Goal: Task Accomplishment & Management: Complete application form

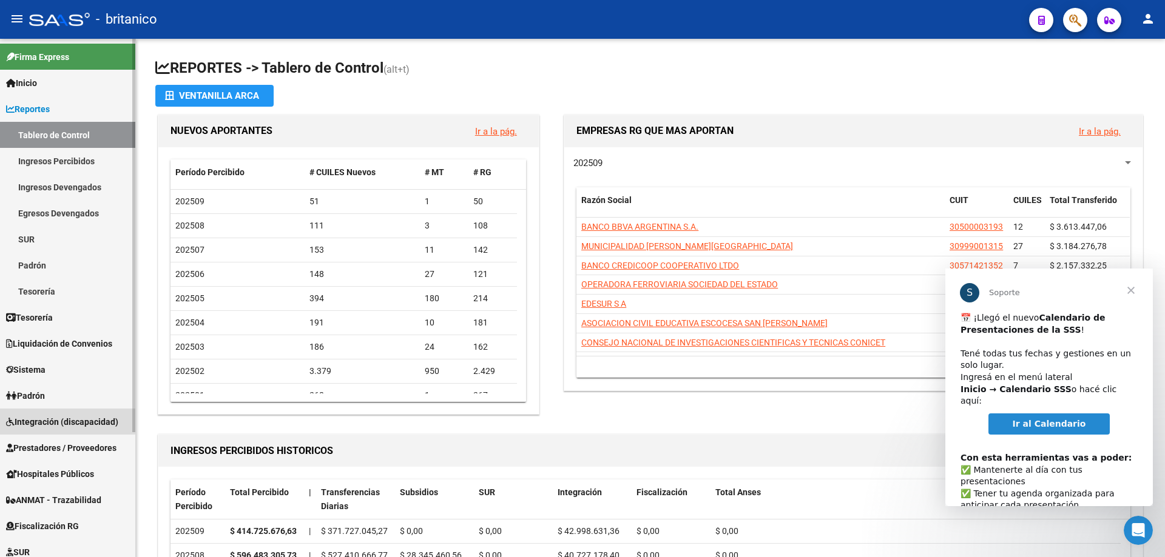
click at [69, 417] on span "Integración (discapacidad)" at bounding box center [62, 422] width 112 height 13
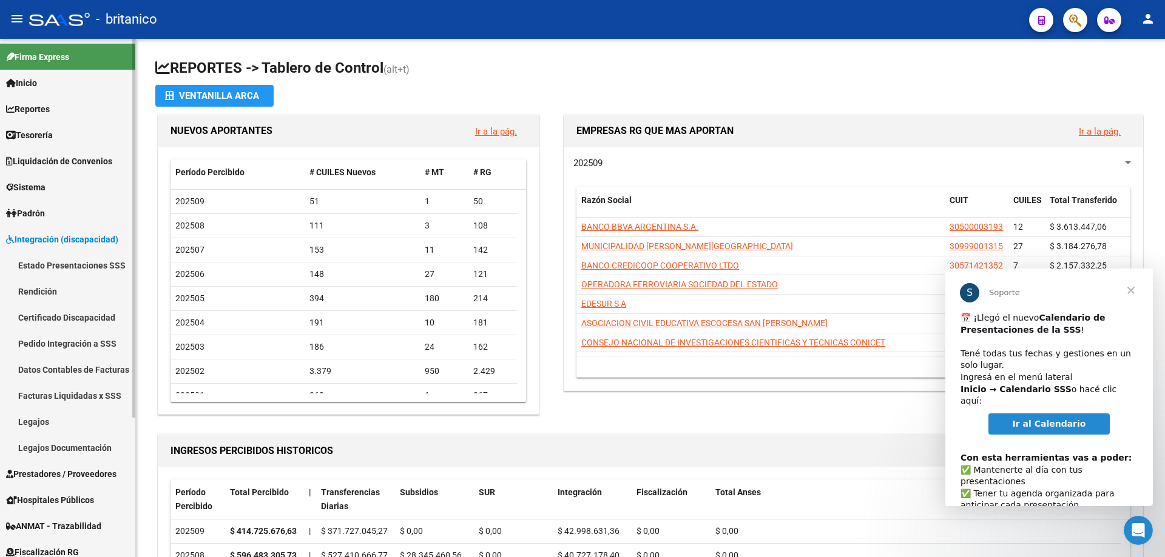
click at [77, 473] on span "Prestadores / Proveedores" at bounding box center [61, 474] width 110 height 13
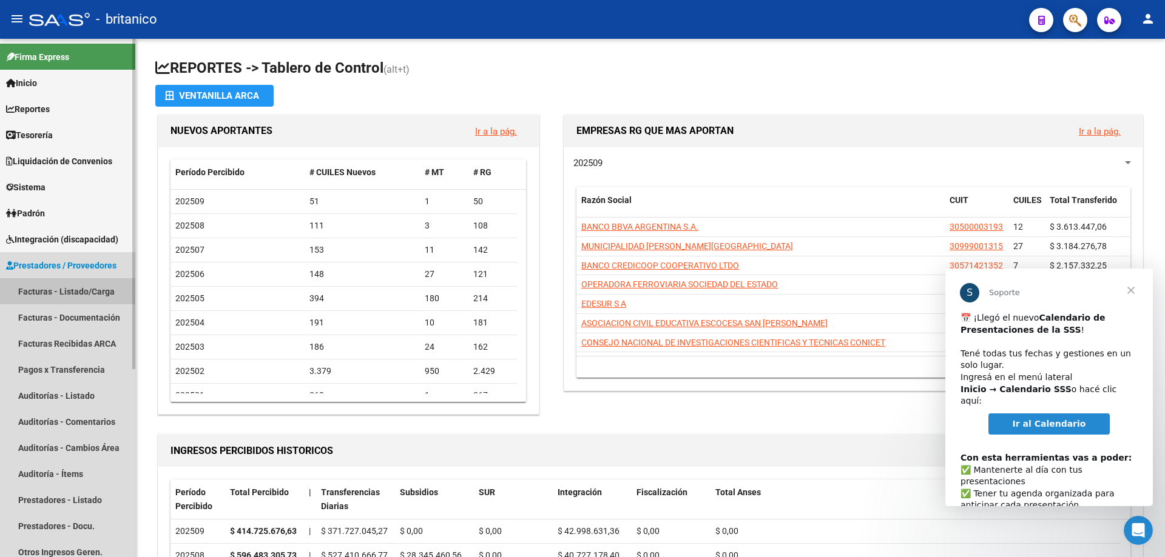
drag, startPoint x: 76, startPoint y: 298, endPoint x: 93, endPoint y: 292, distance: 18.4
click at [75, 298] on link "Facturas - Listado/Carga" at bounding box center [67, 291] width 135 height 26
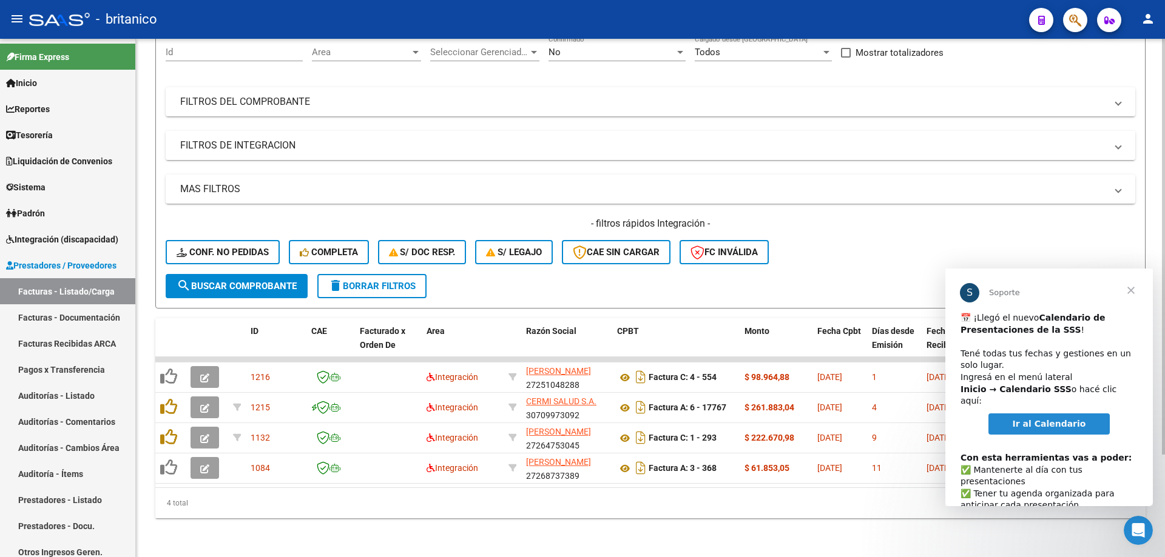
scroll to position [128, 0]
click at [1132, 289] on span "Cerrar" at bounding box center [1131, 291] width 44 height 44
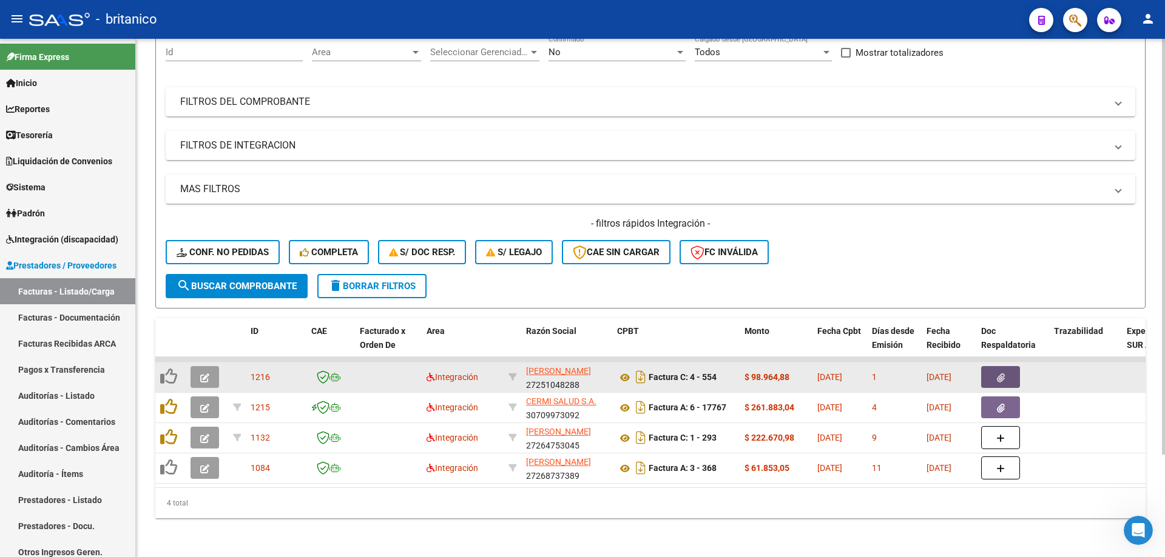
click at [994, 366] on button "button" at bounding box center [1000, 377] width 39 height 22
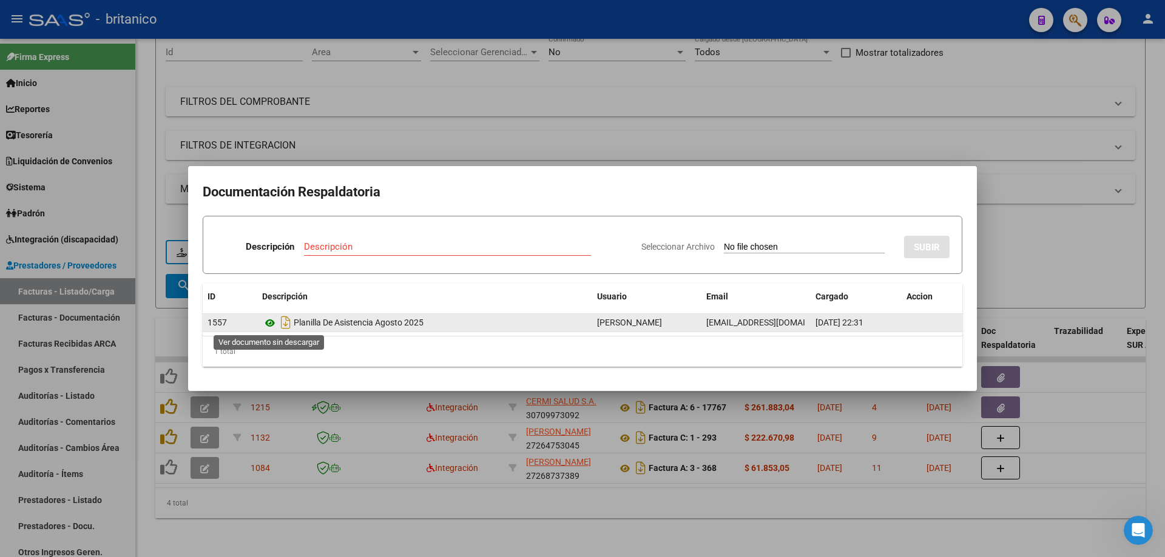
click at [267, 317] on icon at bounding box center [270, 323] width 16 height 15
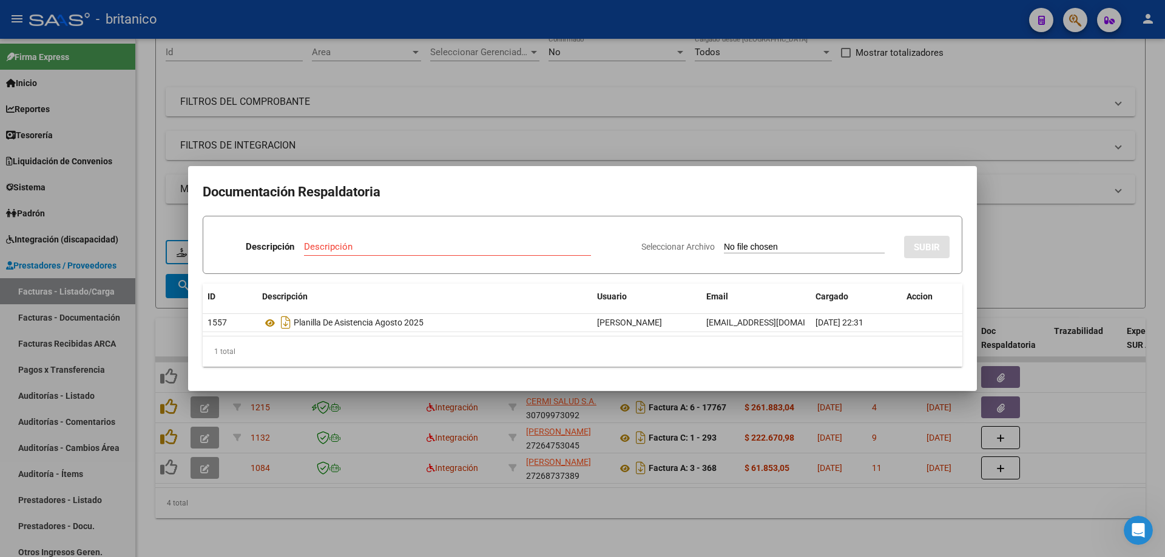
click at [580, 140] on div at bounding box center [582, 278] width 1165 height 557
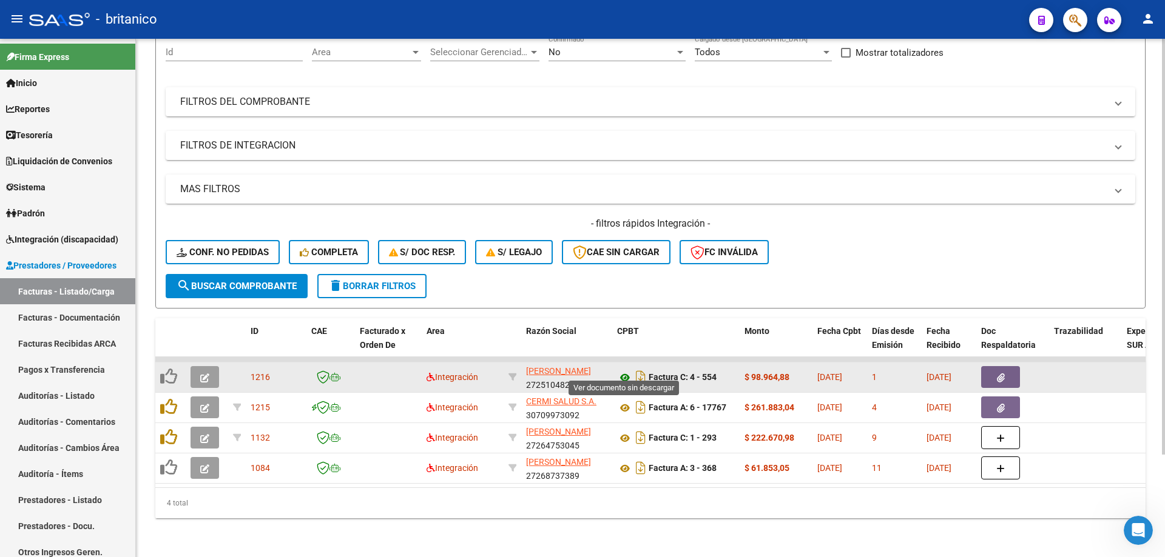
click at [622, 371] on icon at bounding box center [625, 378] width 16 height 15
click at [200, 368] on button "button" at bounding box center [204, 377] width 29 height 22
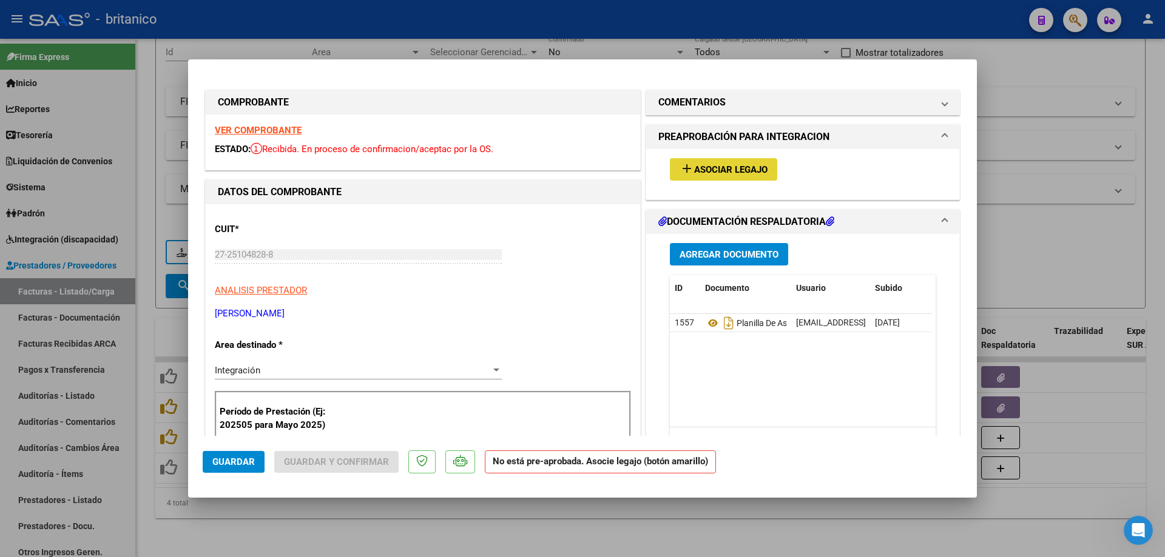
click at [717, 164] on span "Asociar Legajo" at bounding box center [730, 169] width 73 height 11
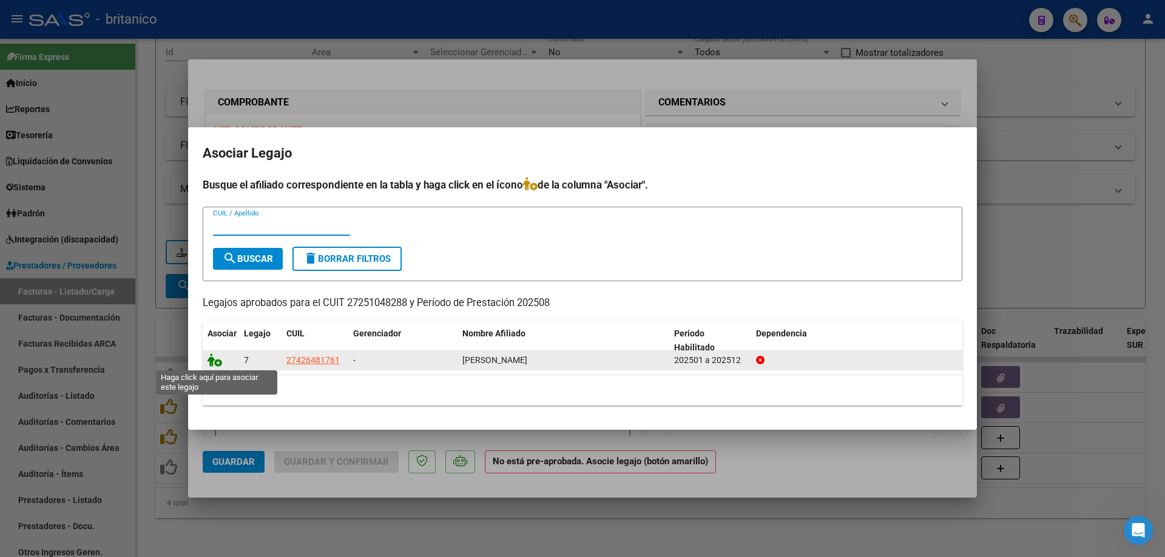
click at [214, 360] on icon at bounding box center [214, 360] width 15 height 13
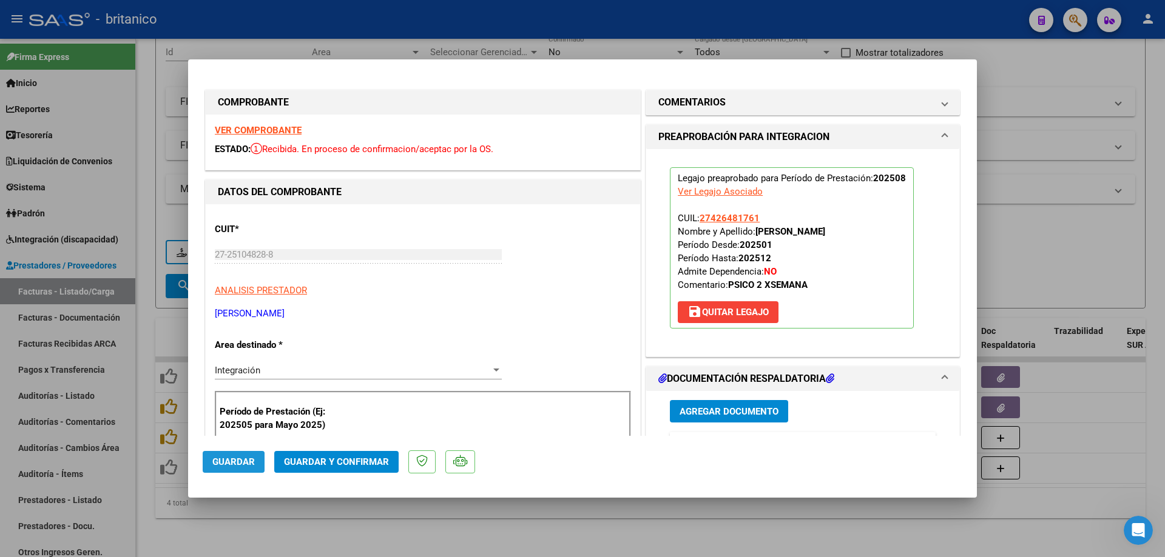
click at [231, 465] on span "Guardar" at bounding box center [233, 462] width 42 height 11
click at [231, 528] on div at bounding box center [582, 278] width 1165 height 557
type input "$ 0,00"
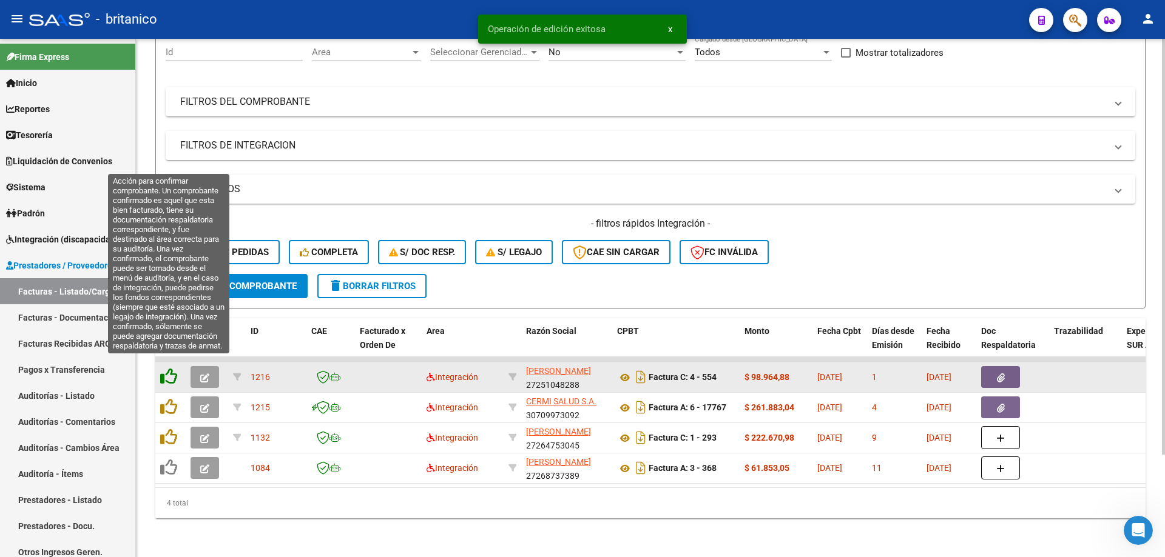
click at [167, 368] on icon at bounding box center [168, 376] width 17 height 17
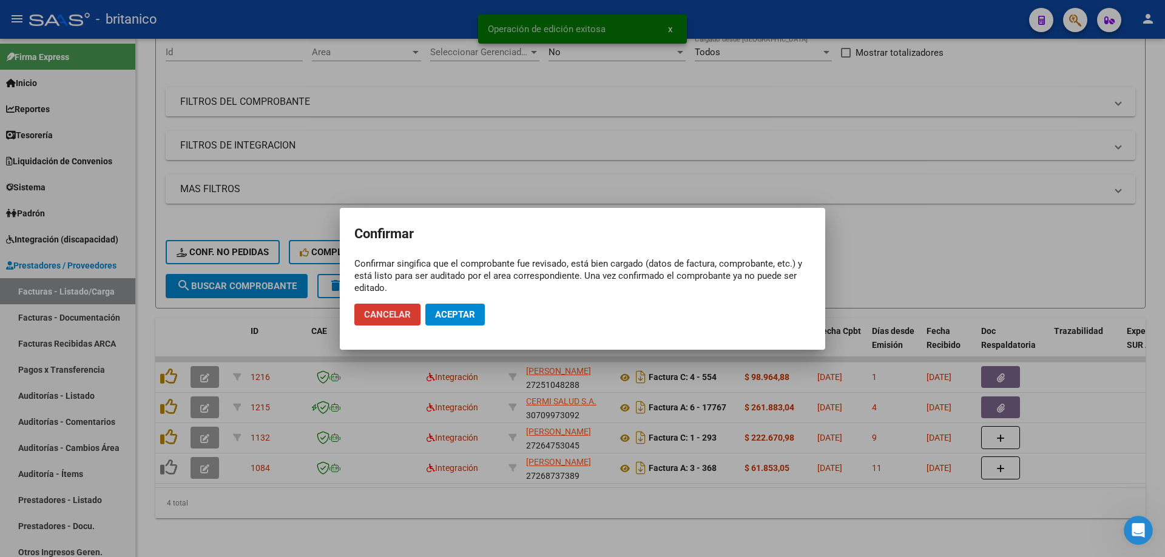
click at [457, 312] on span "Aceptar" at bounding box center [455, 314] width 40 height 11
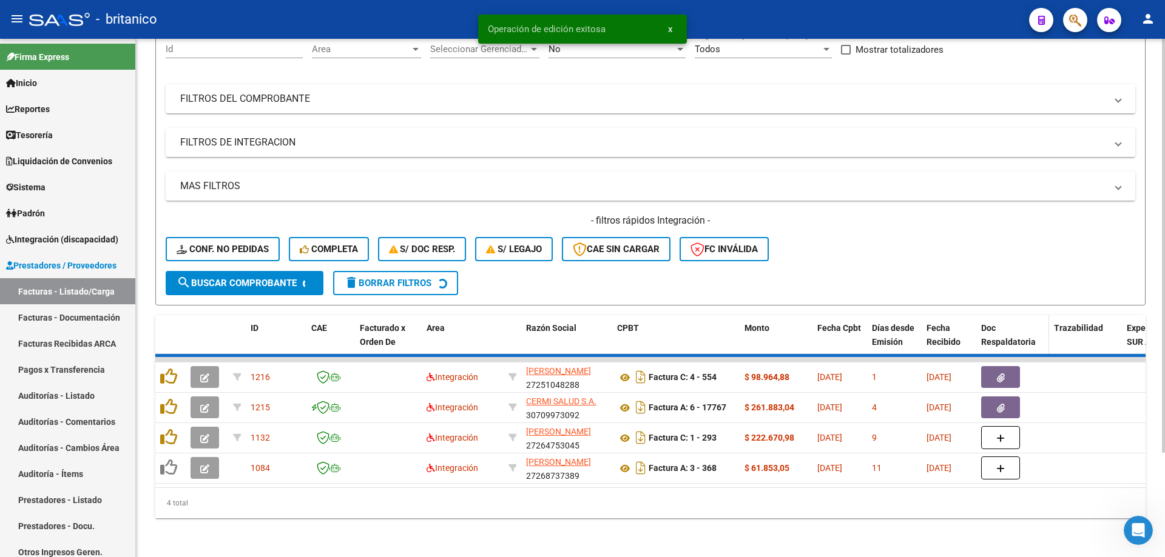
scroll to position [98, 0]
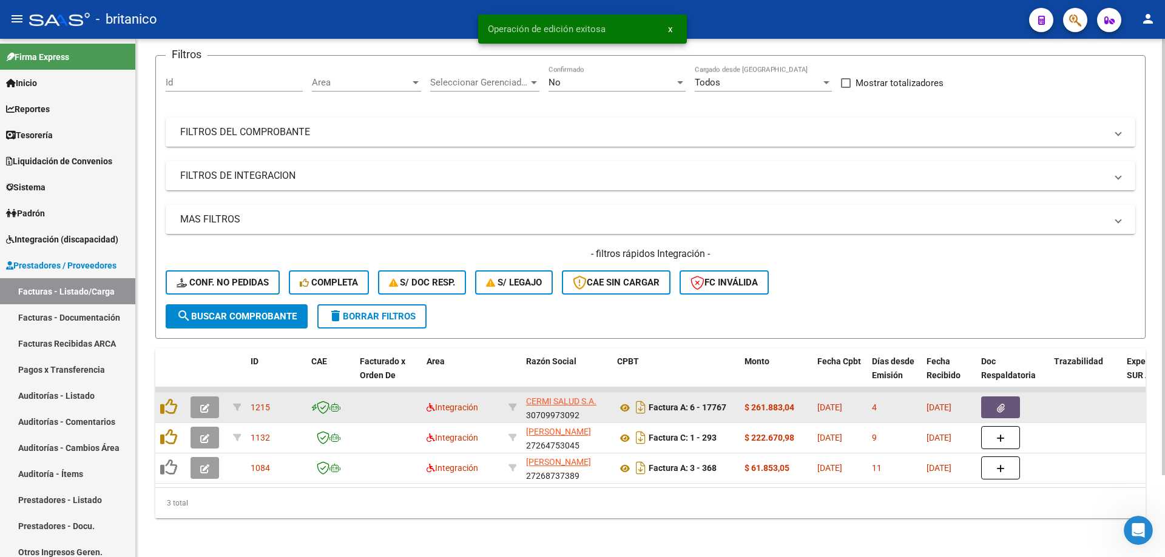
click at [1009, 397] on button "button" at bounding box center [1000, 408] width 39 height 22
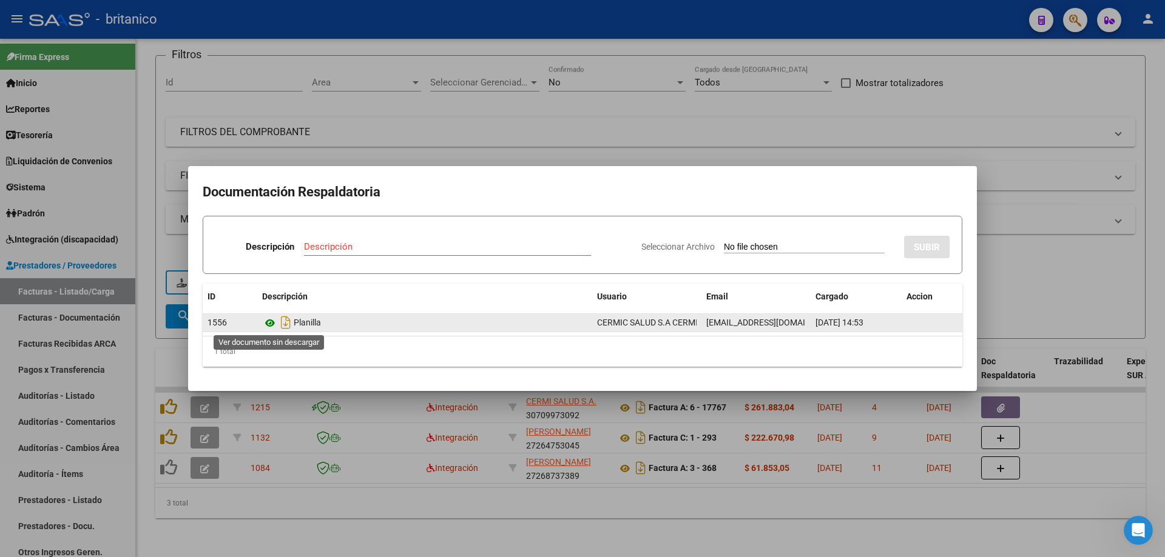
click at [269, 323] on icon at bounding box center [270, 323] width 16 height 15
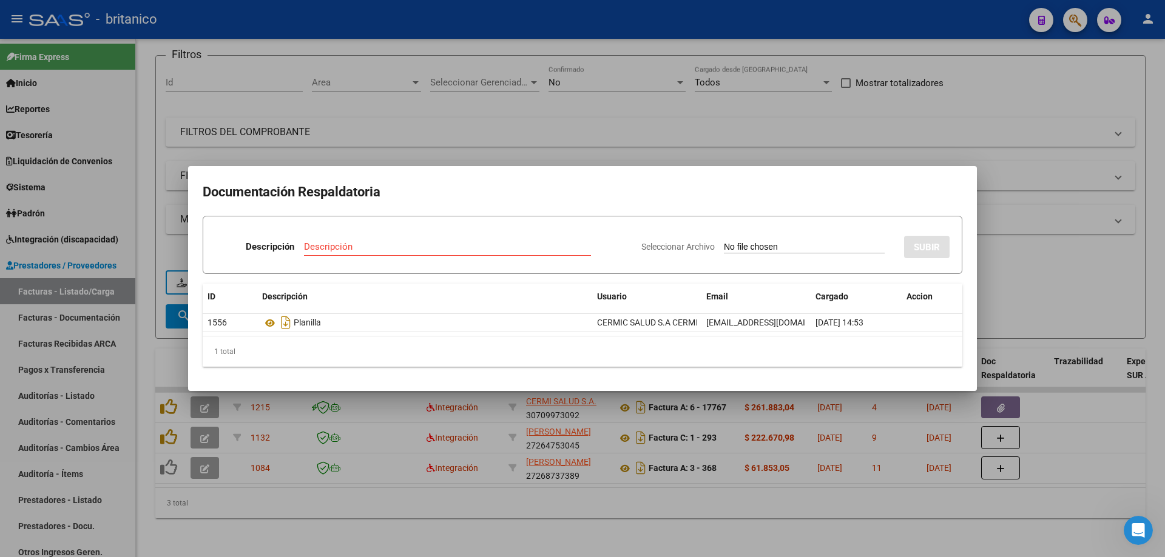
click at [485, 116] on div at bounding box center [582, 278] width 1165 height 557
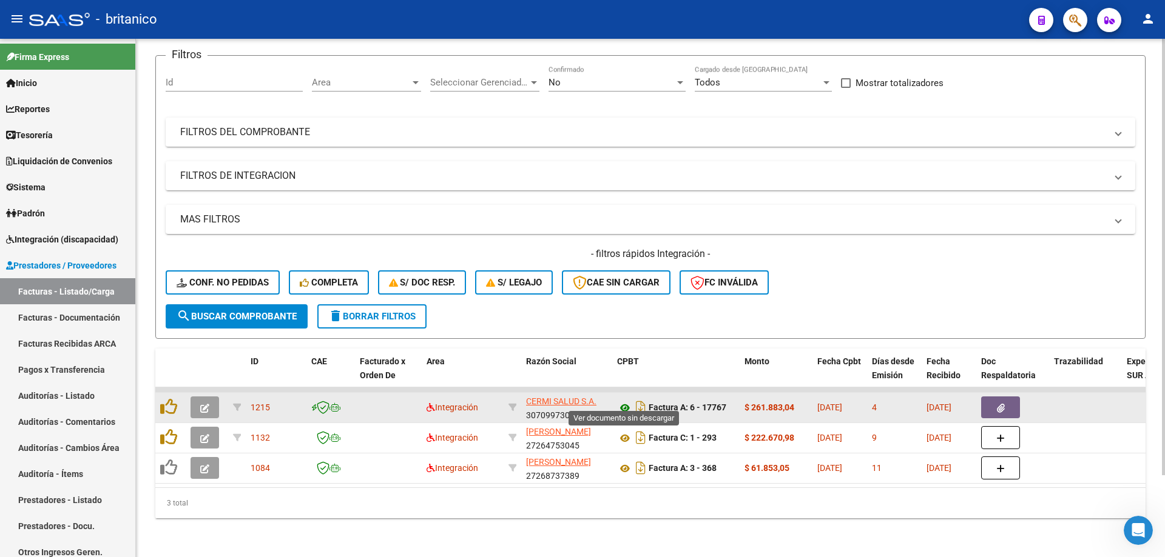
click at [630, 401] on icon at bounding box center [625, 408] width 16 height 15
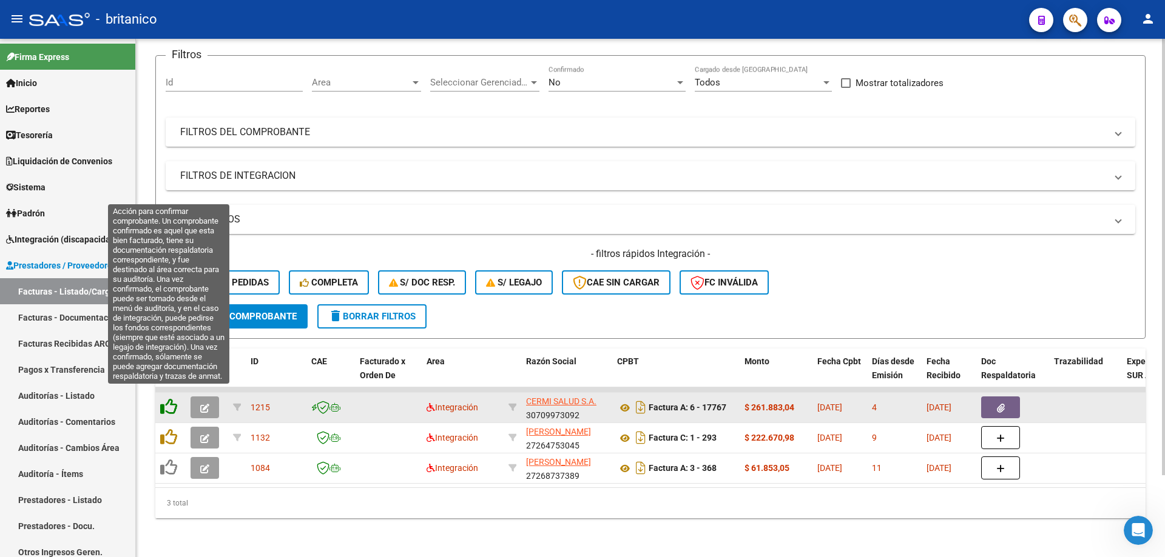
click at [170, 399] on icon at bounding box center [168, 407] width 17 height 17
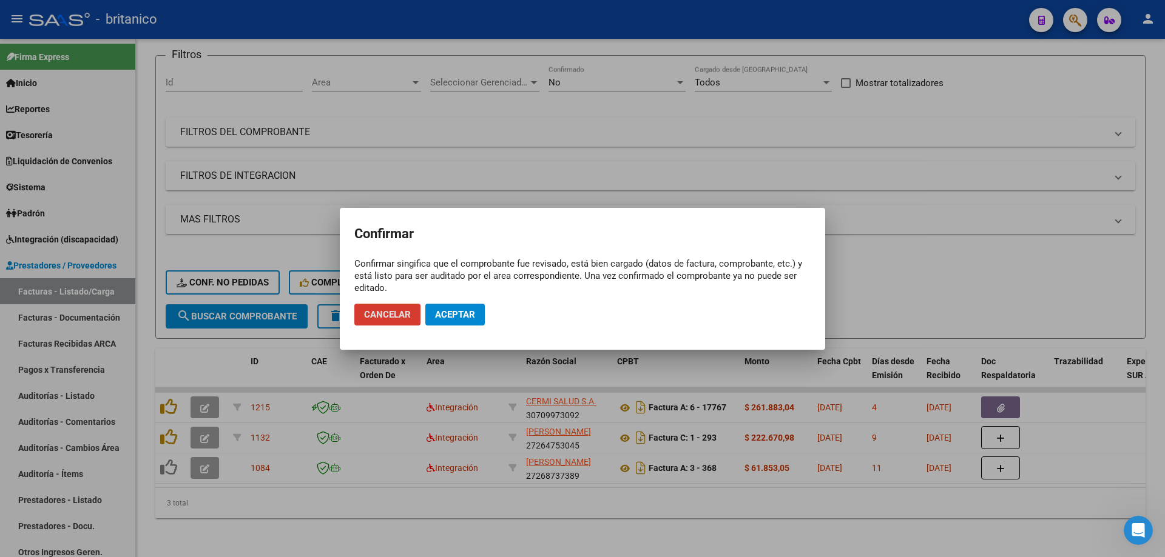
click at [473, 314] on span "Aceptar" at bounding box center [455, 314] width 40 height 11
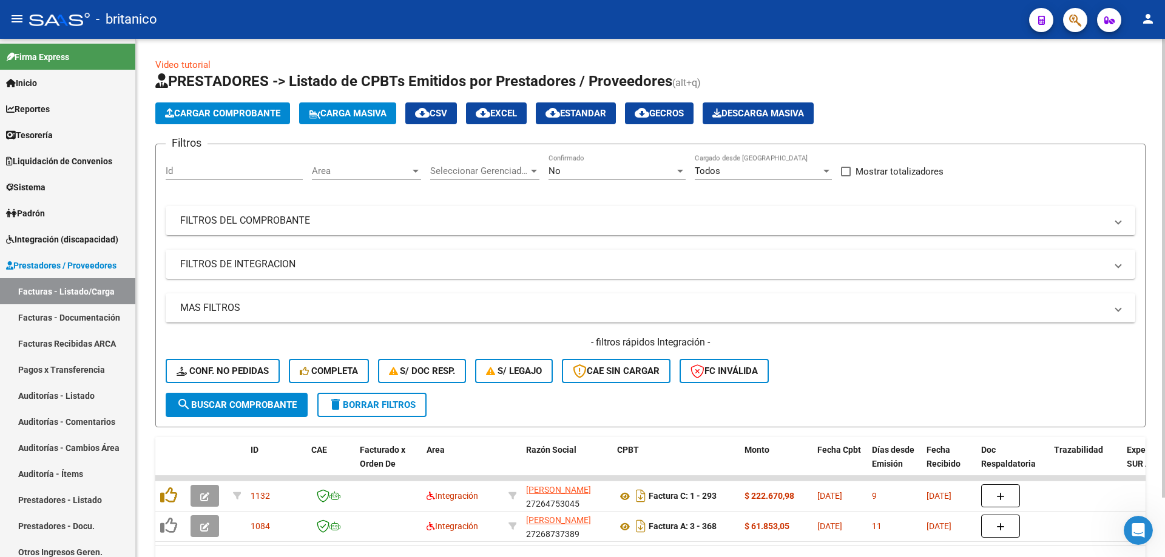
scroll to position [67, 0]
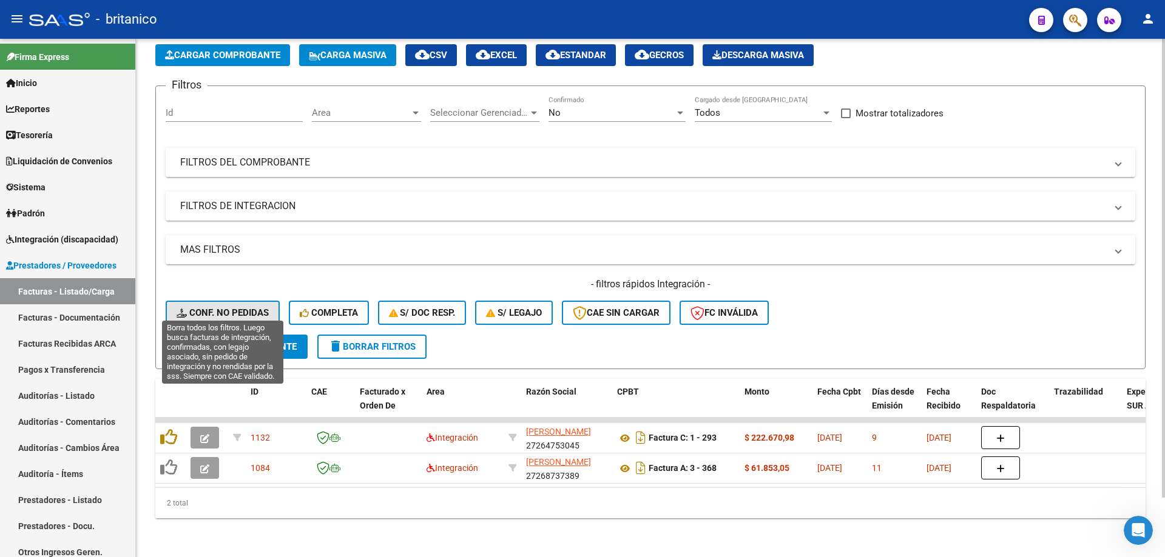
click at [229, 308] on span "Conf. no pedidas" at bounding box center [223, 313] width 92 height 11
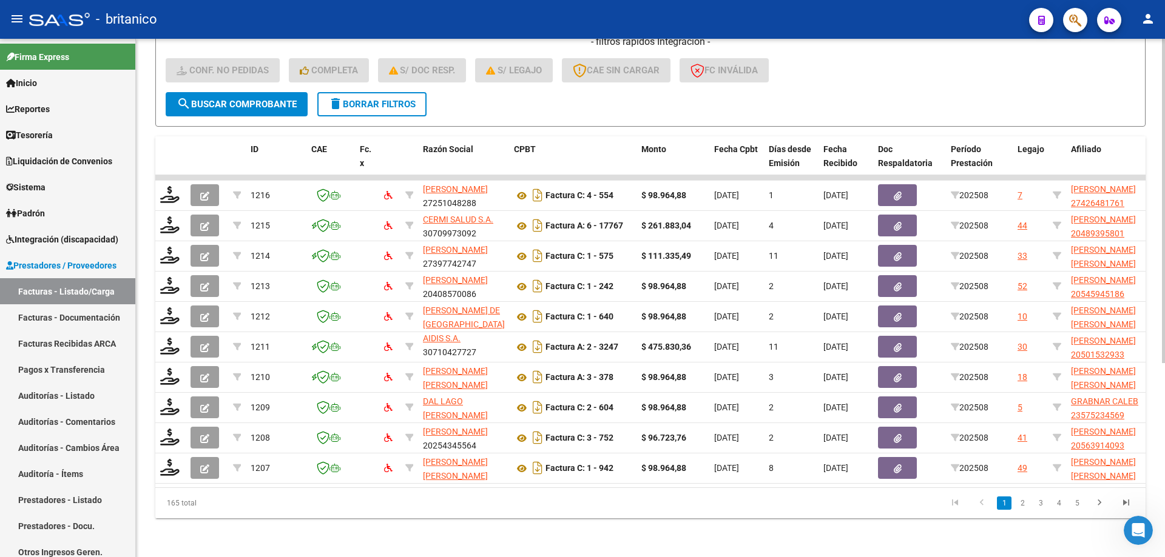
scroll to position [0, 61]
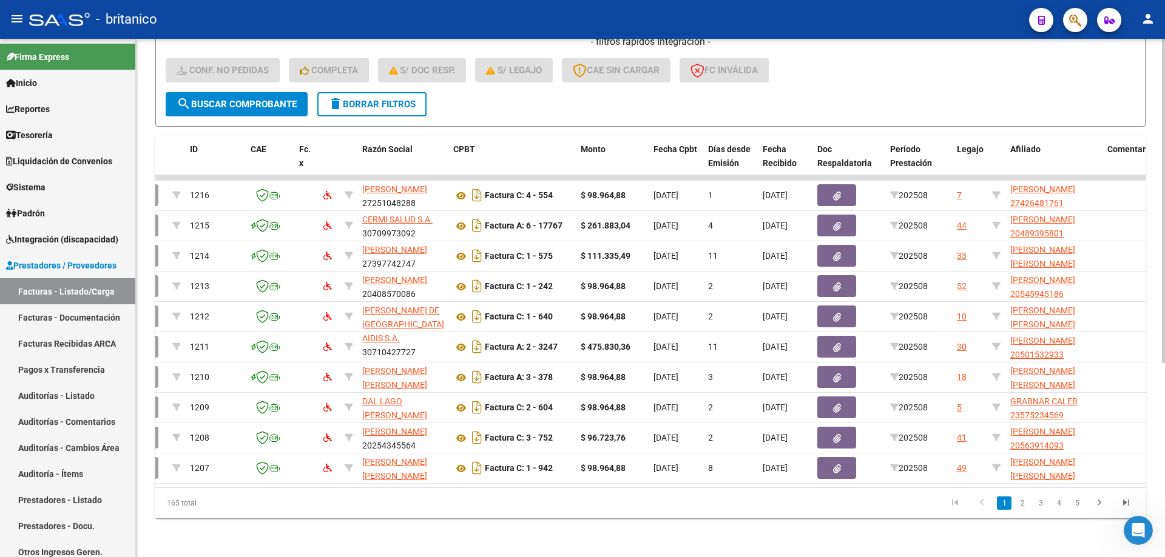
click at [1025, 502] on link "2" at bounding box center [1022, 503] width 15 height 13
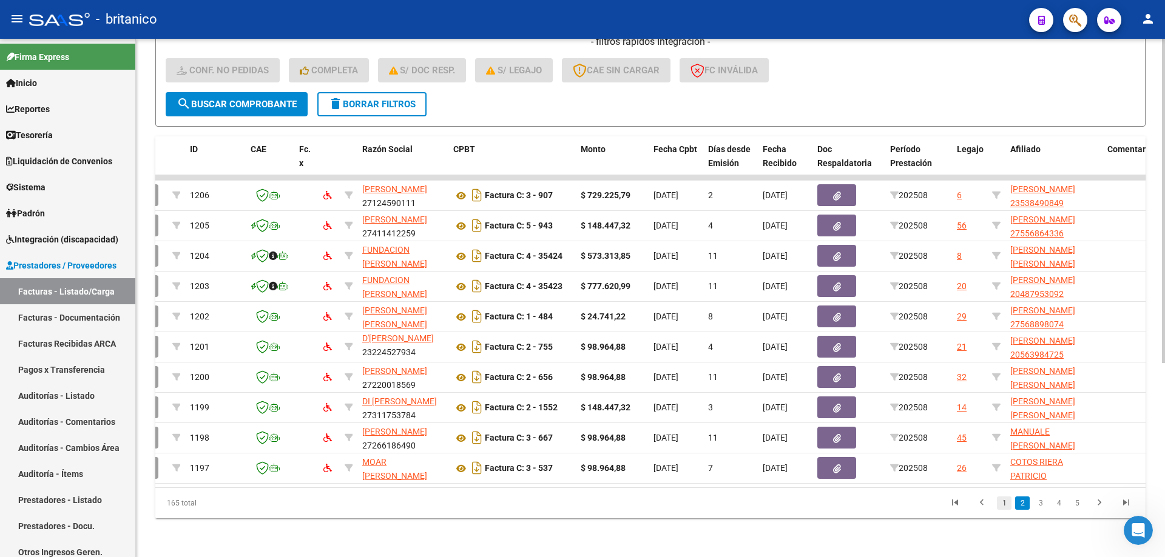
click at [1005, 500] on link "1" at bounding box center [1004, 503] width 15 height 13
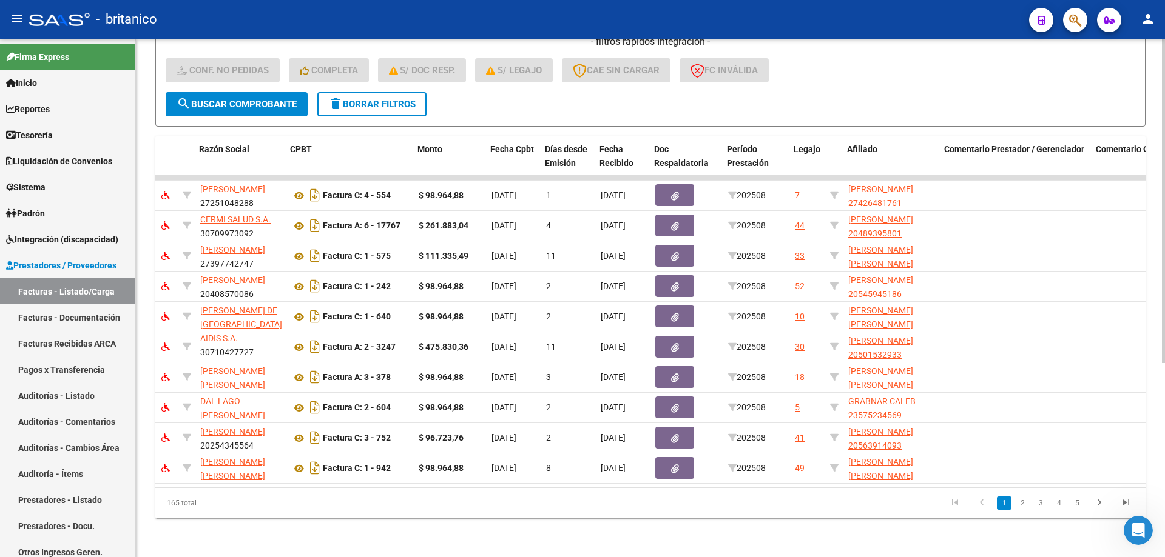
scroll to position [0, 64]
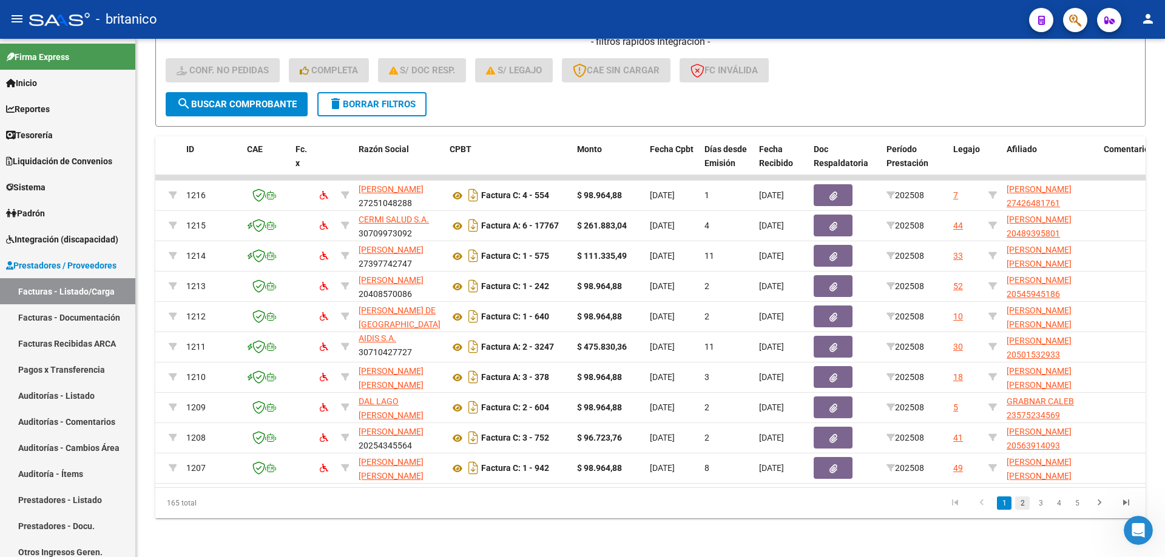
click at [1016, 504] on link "2" at bounding box center [1022, 503] width 15 height 13
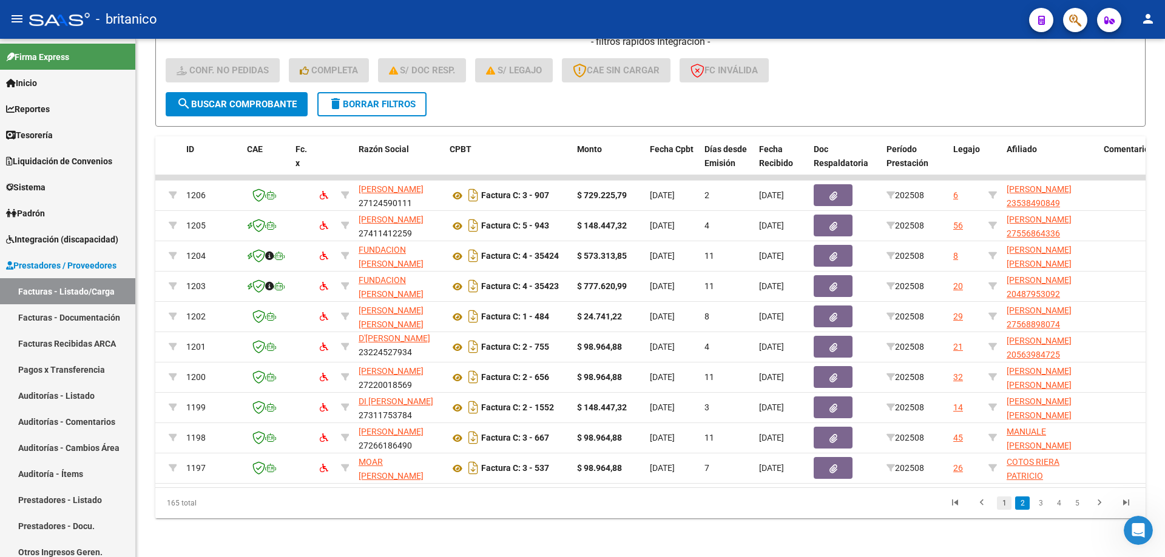
click at [1002, 507] on link "1" at bounding box center [1004, 503] width 15 height 13
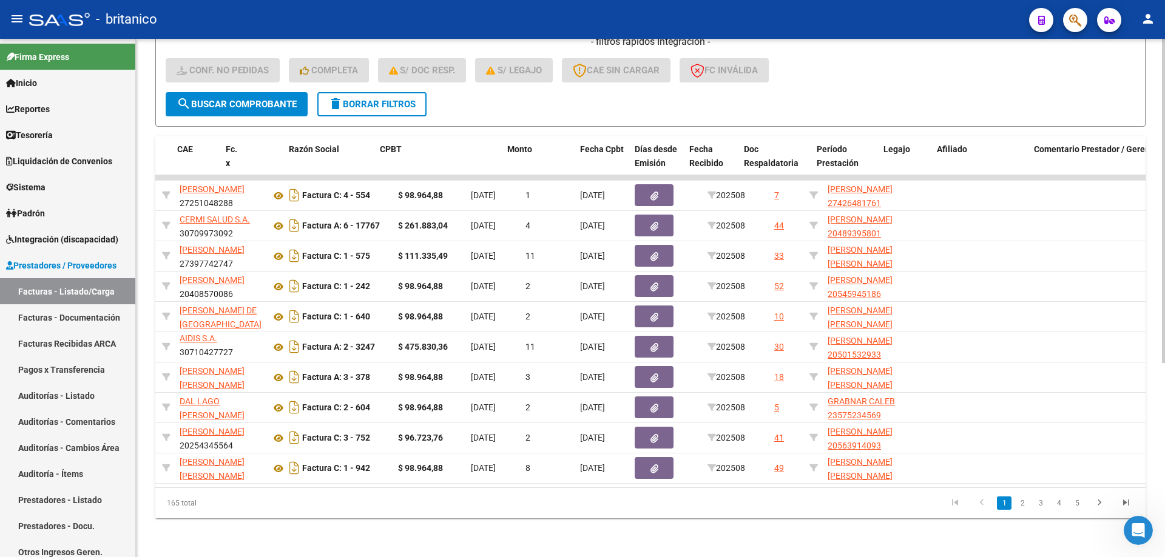
scroll to position [0, 0]
